Goal: Transaction & Acquisition: Purchase product/service

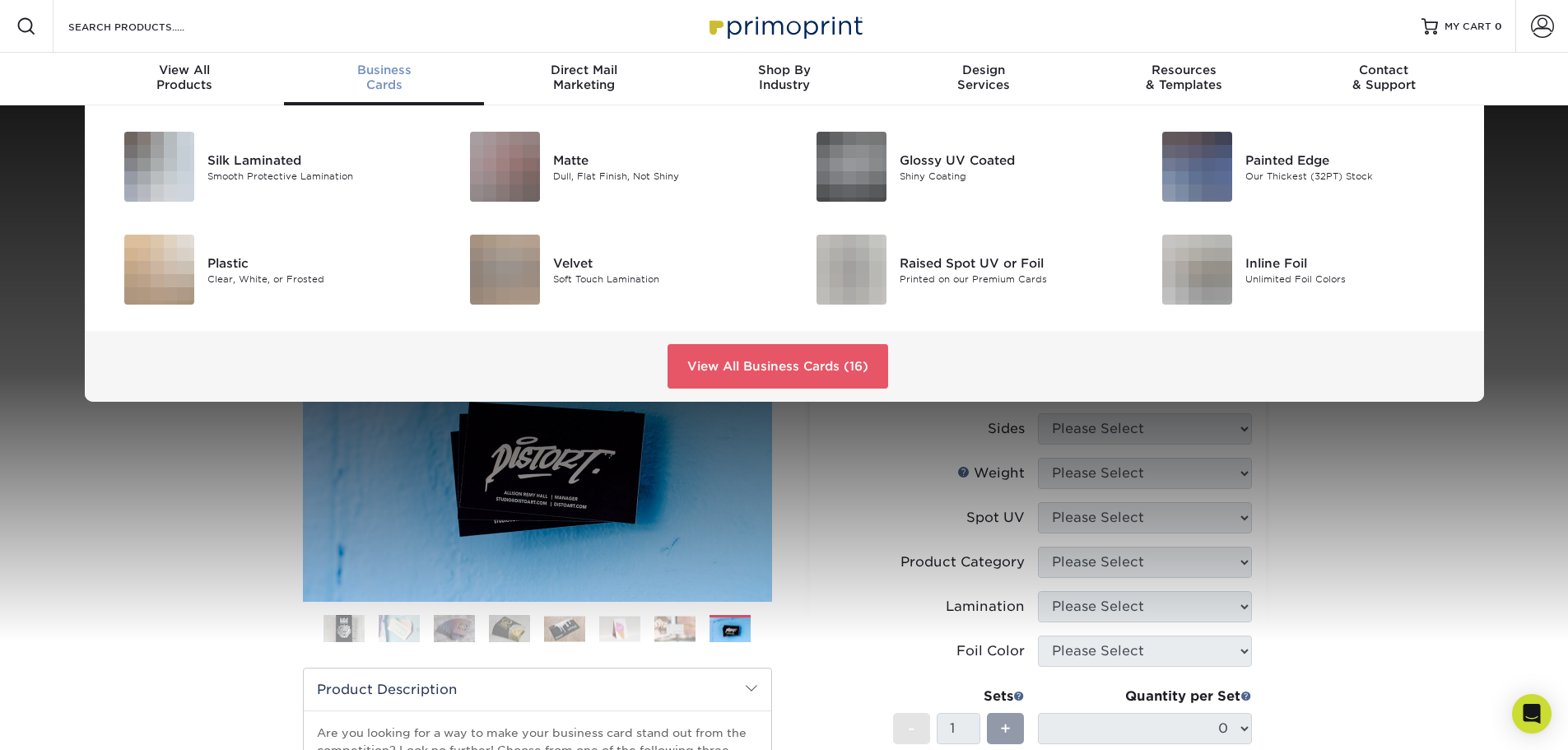
click at [401, 77] on div "Business Cards" at bounding box center [384, 77] width 200 height 30
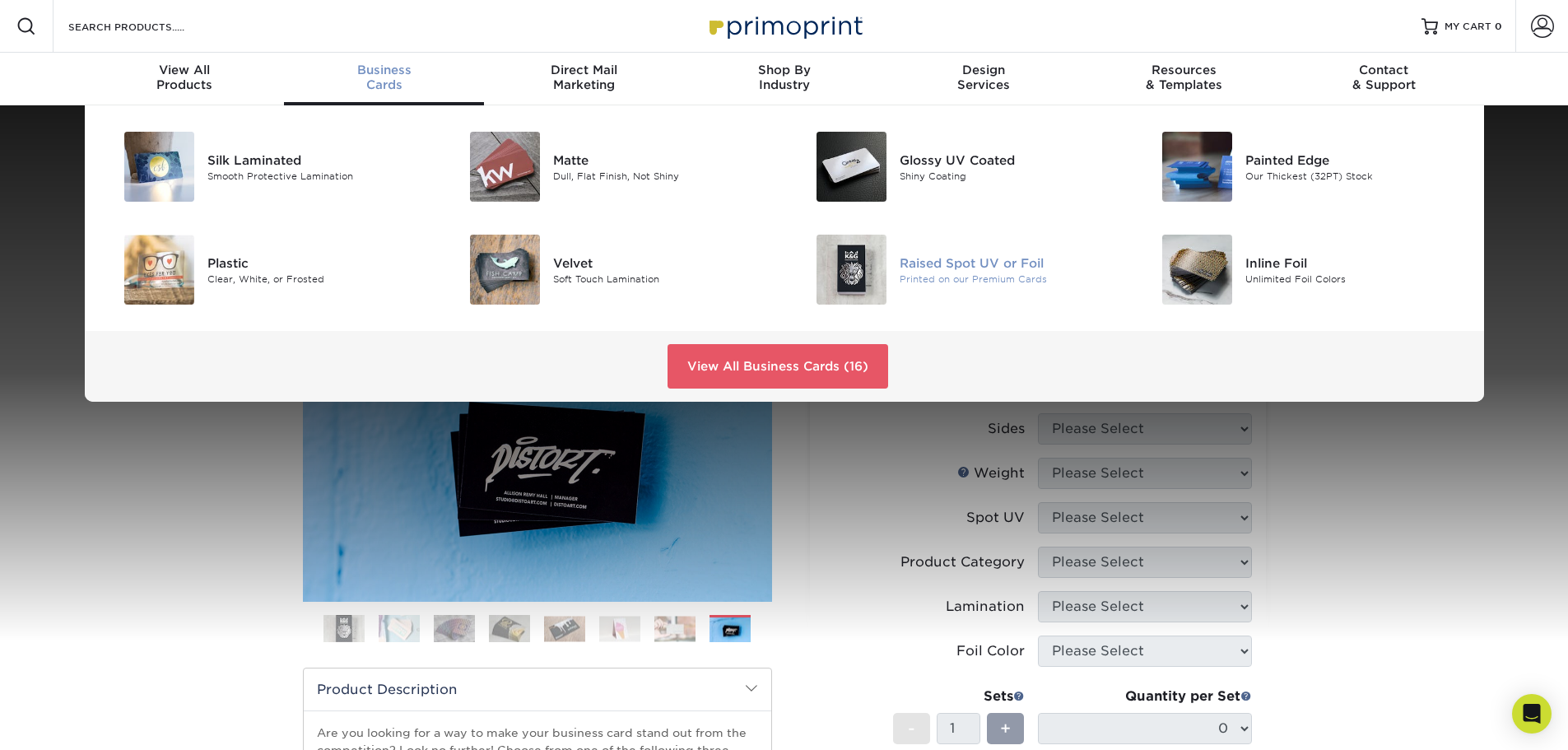
click at [958, 261] on div "Raised Spot UV or Foil" at bounding box center [1008, 262] width 218 height 18
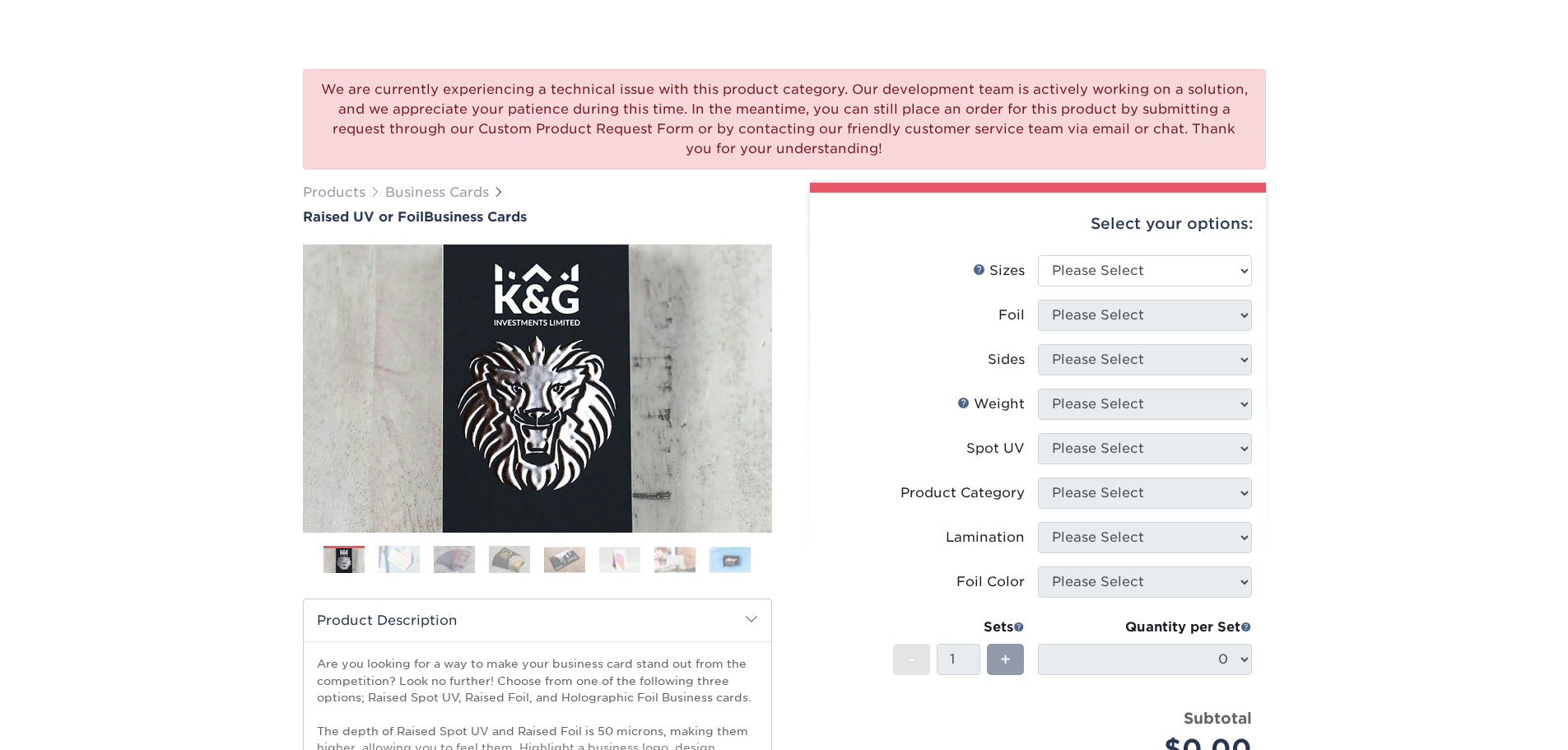
scroll to position [165, 0]
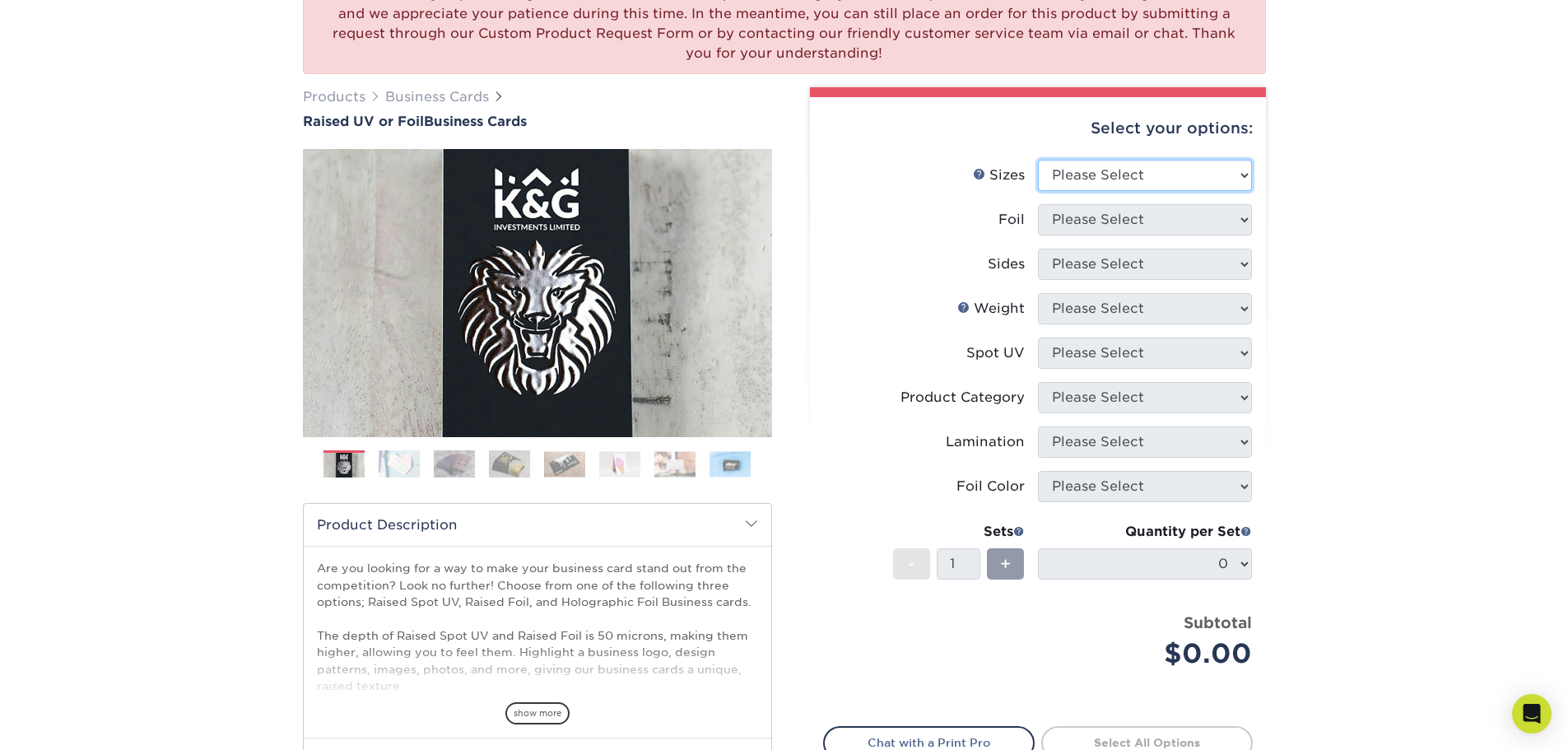
click at [1216, 174] on select "Please Select 2" x 3.5" - Standard" at bounding box center [1144, 175] width 214 height 31
select select "2.00x3.50"
click at [1038, 160] on select "Please Select 2" x 3.5" - Standard" at bounding box center [1144, 175] width 214 height 31
click at [1143, 222] on select "Please Select No Yes" at bounding box center [1144, 220] width 214 height 31
select select "1"
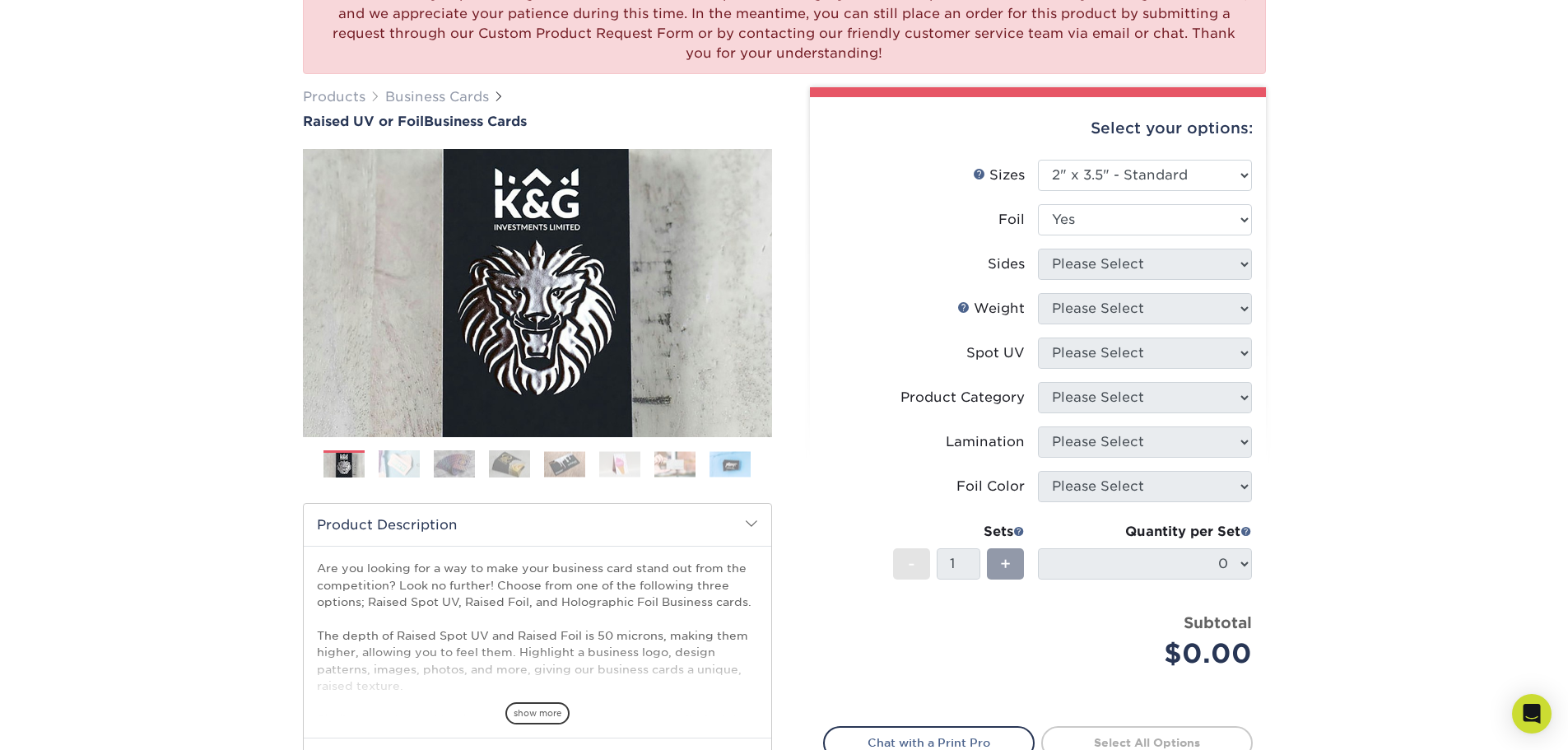
click at [1038, 204] on select "Please Select No Yes" at bounding box center [1144, 220] width 214 height 31
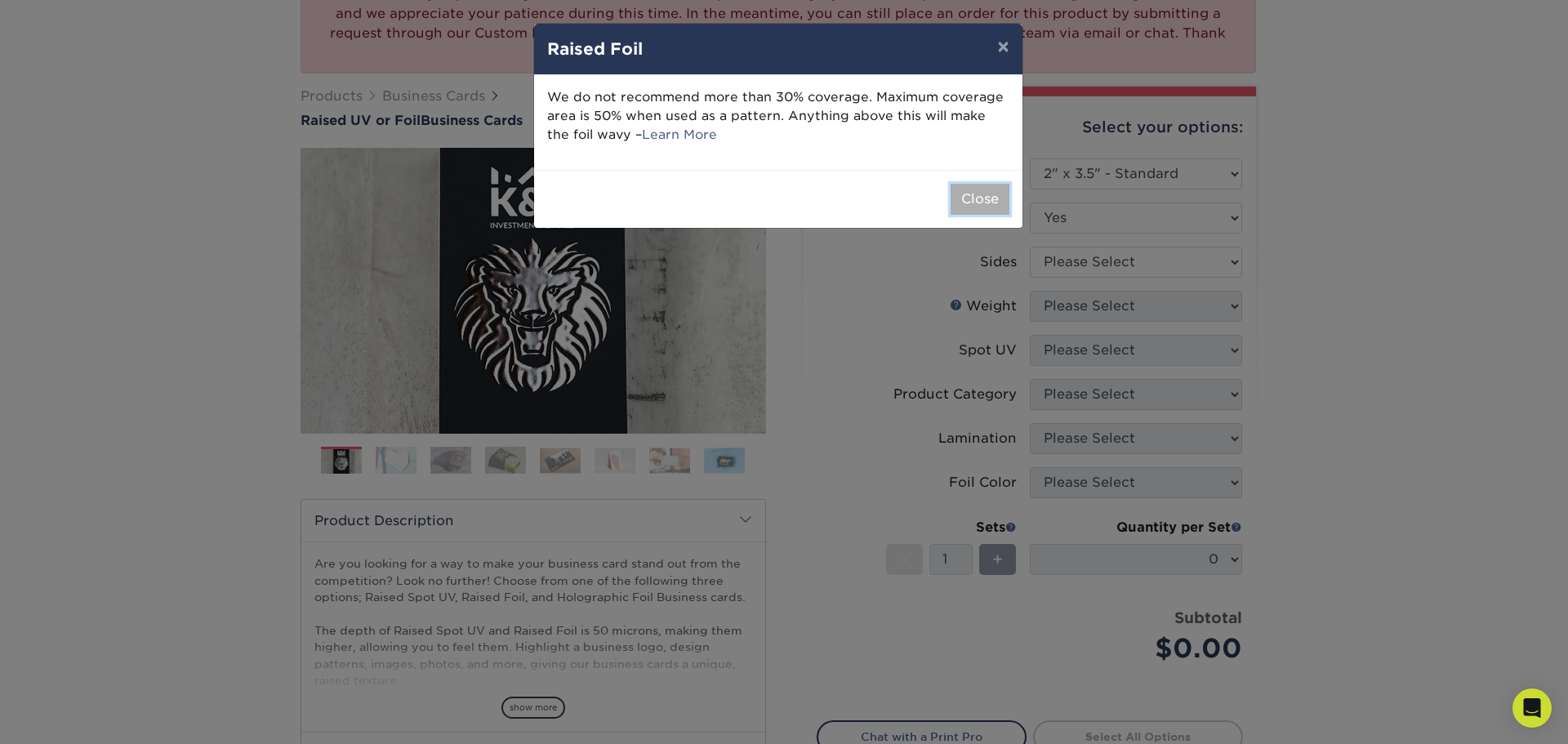
click at [980, 210] on button "Close" at bounding box center [980, 199] width 59 height 31
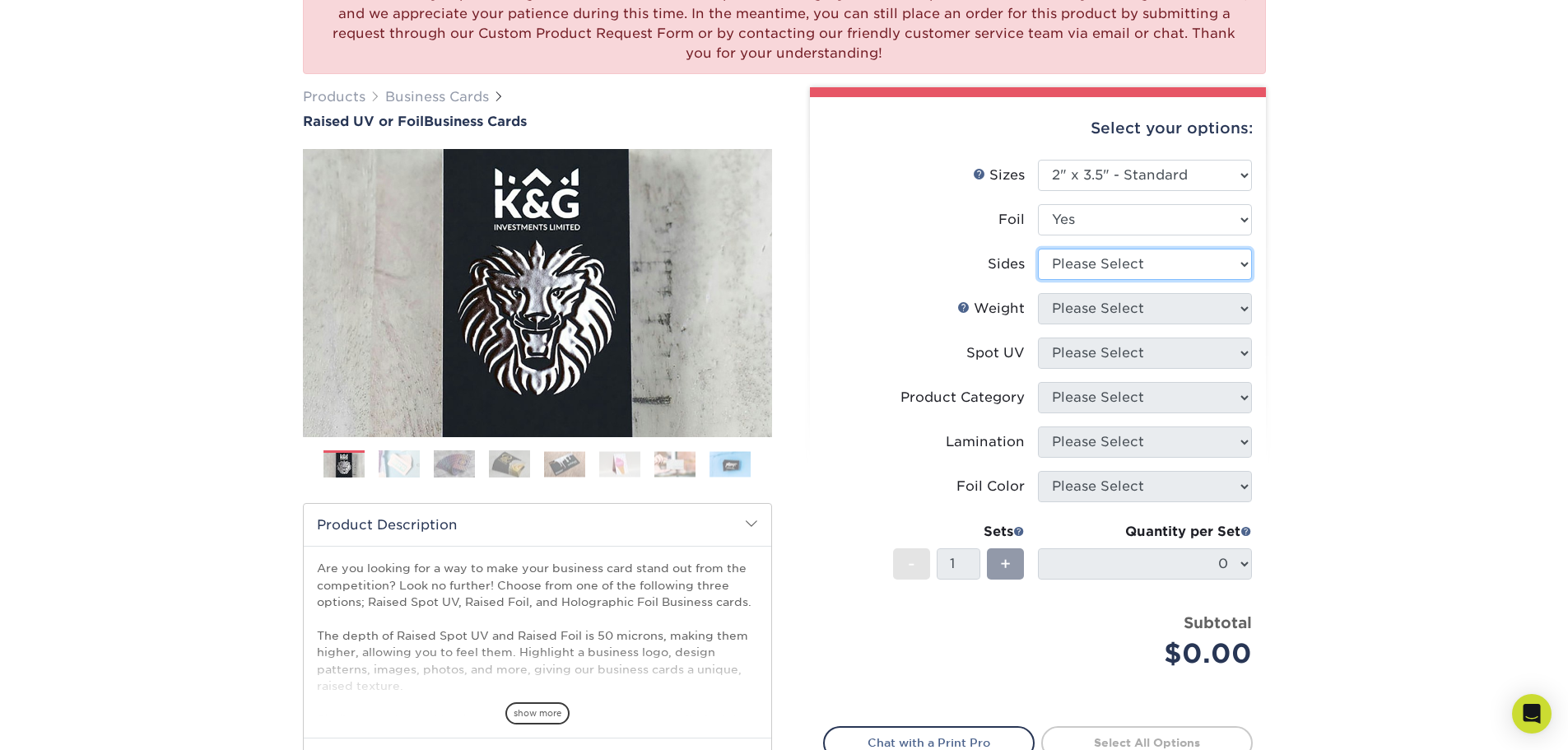
click at [1104, 263] on select "Please Select Print Both Sides - Foil Both Sides Print Both Sides - Foil Front …" at bounding box center [1144, 264] width 214 height 31
select select "a75ac2f1-9911-48d6-841d-245b5ac08f27"
click at [1038, 248] on select "Please Select Print Both Sides - Foil Both Sides Print Both Sides - Foil Front …" at bounding box center [1144, 264] width 214 height 31
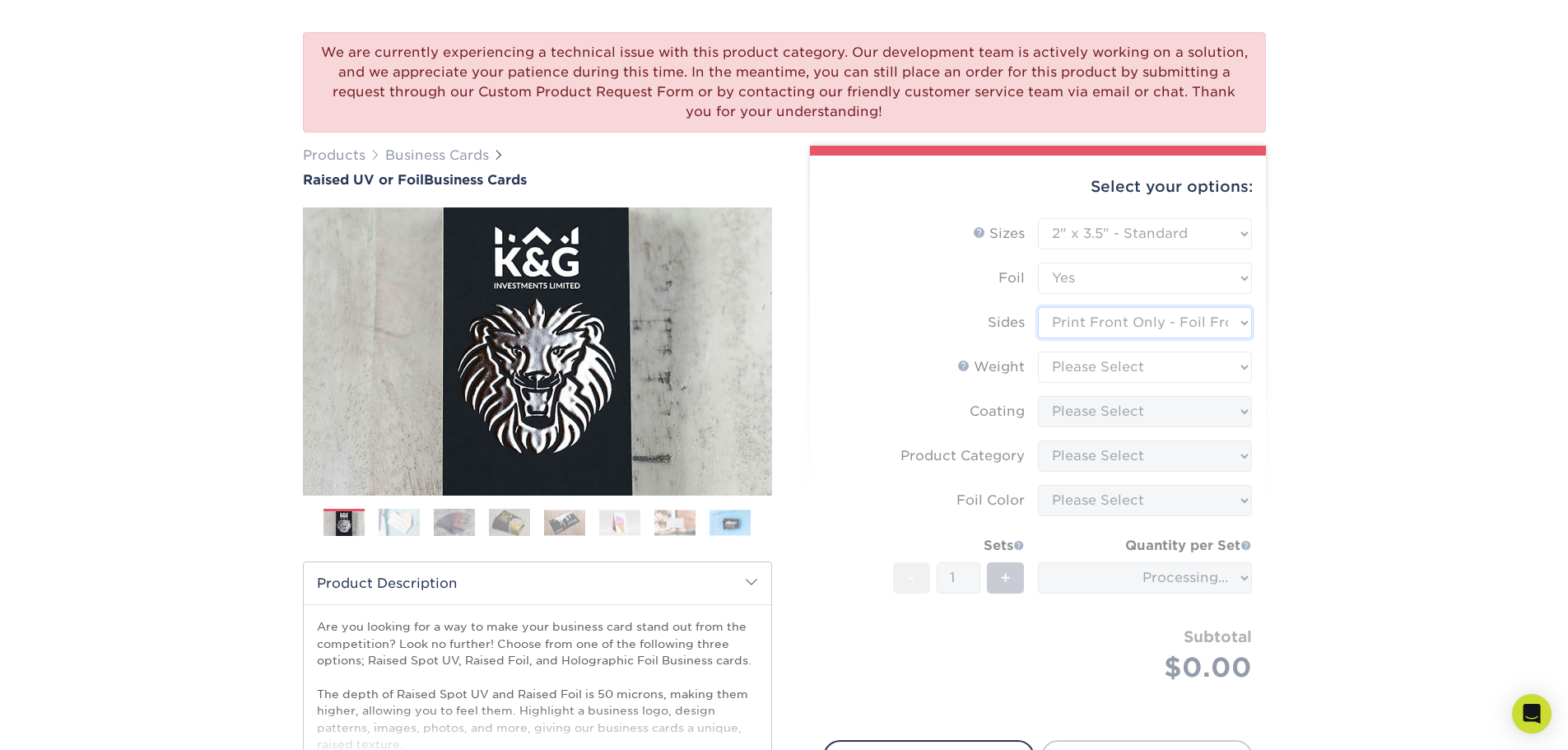
scroll to position [82, 0]
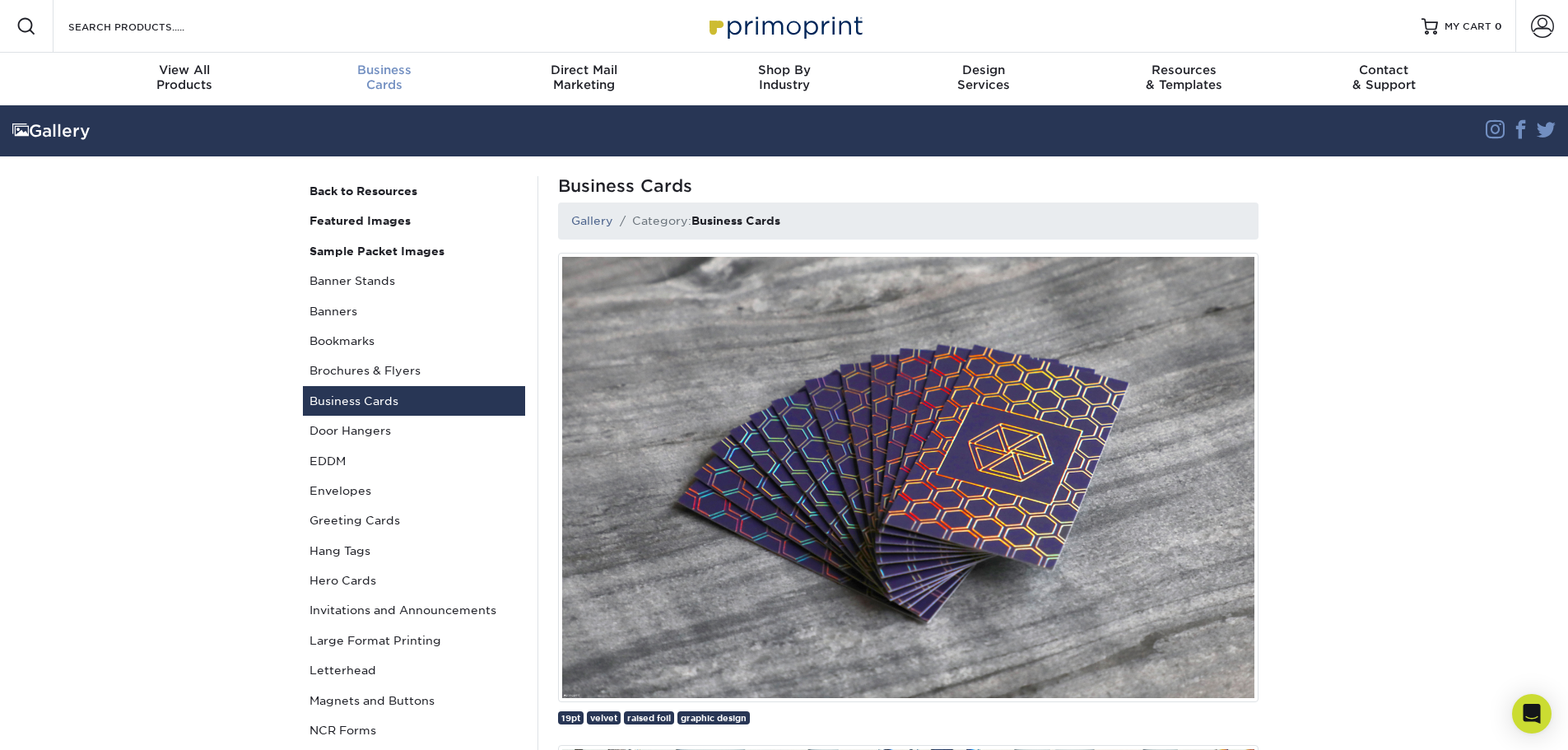
click at [383, 70] on span "Business" at bounding box center [384, 69] width 200 height 15
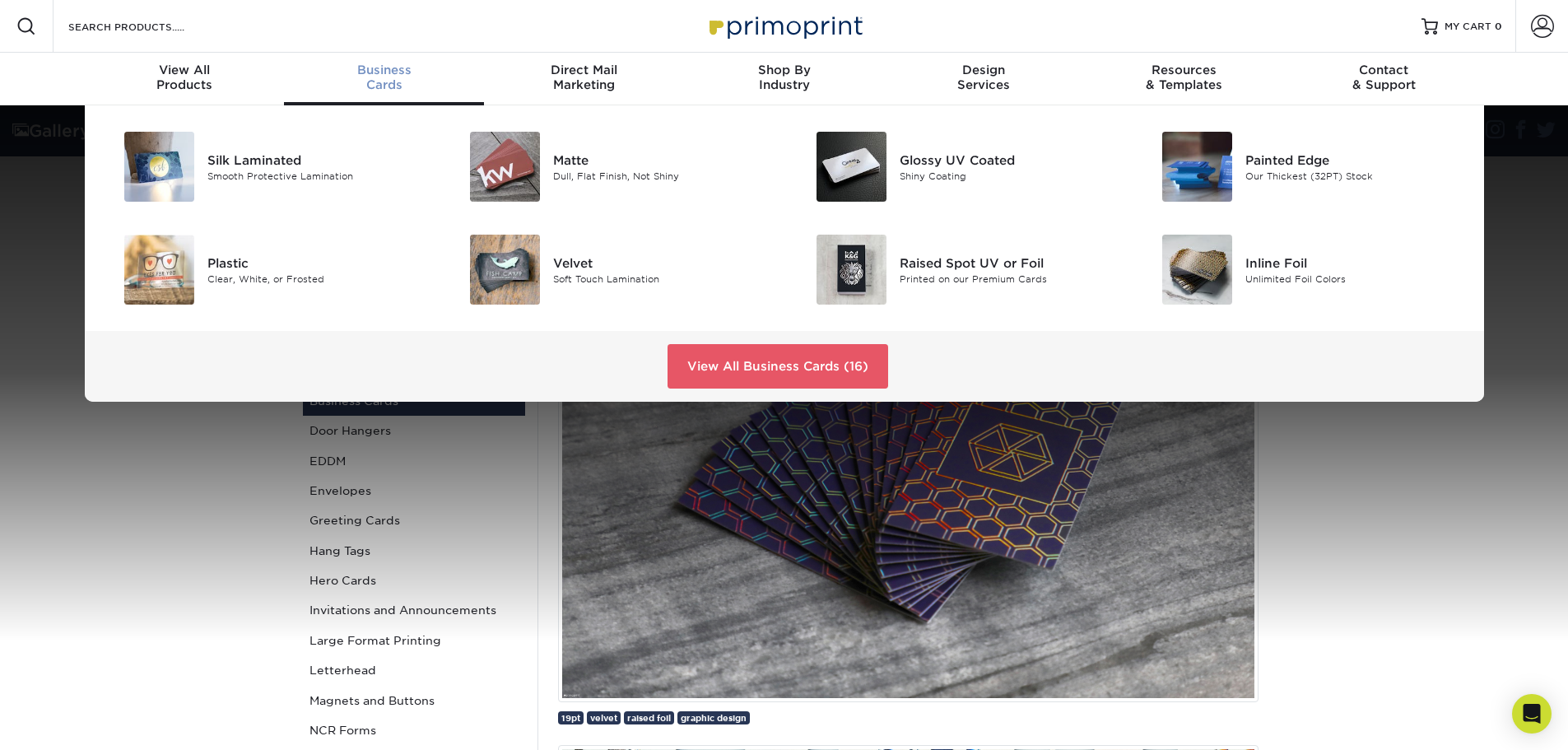
click at [396, 71] on span "Business" at bounding box center [384, 69] width 200 height 15
click at [1280, 270] on div "Inline Foil" at bounding box center [1354, 262] width 218 height 18
